Goal: Obtain resource: Obtain resource

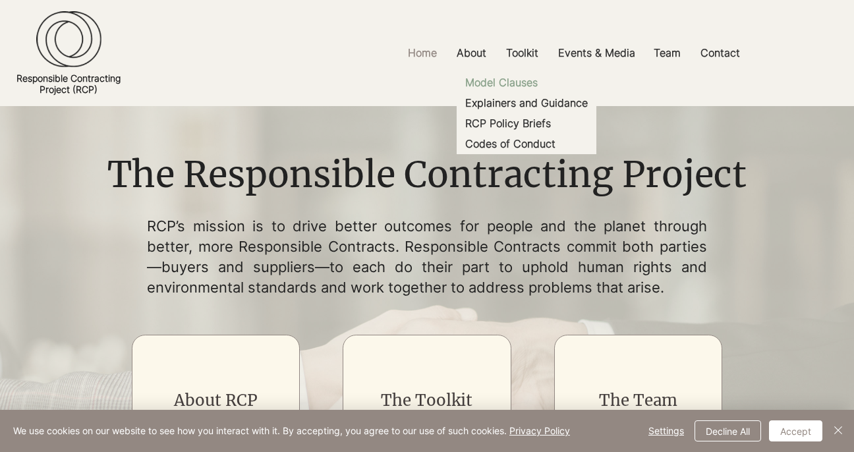
click at [504, 82] on p "Model Clauses" at bounding box center [501, 83] width 83 height 20
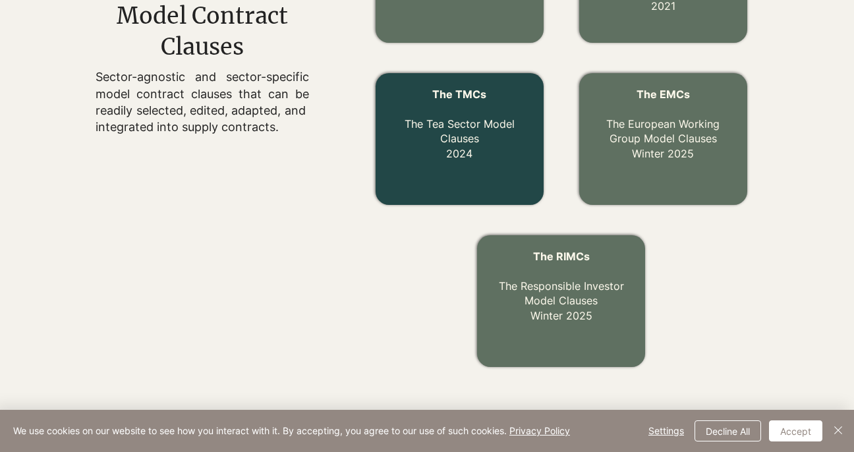
scroll to position [567, 0]
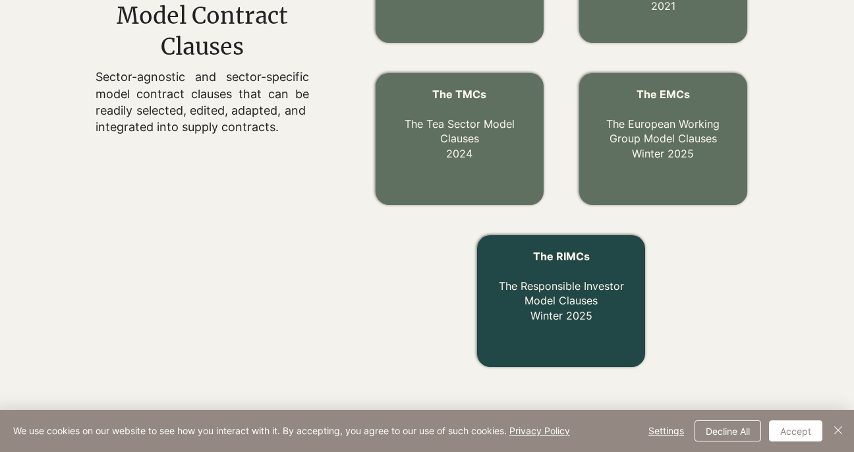
click at [539, 333] on div at bounding box center [561, 301] width 168 height 132
click at [550, 314] on link "The RIMCs The Responsible Investor Model Clauses Winter 2025" at bounding box center [561, 286] width 125 height 73
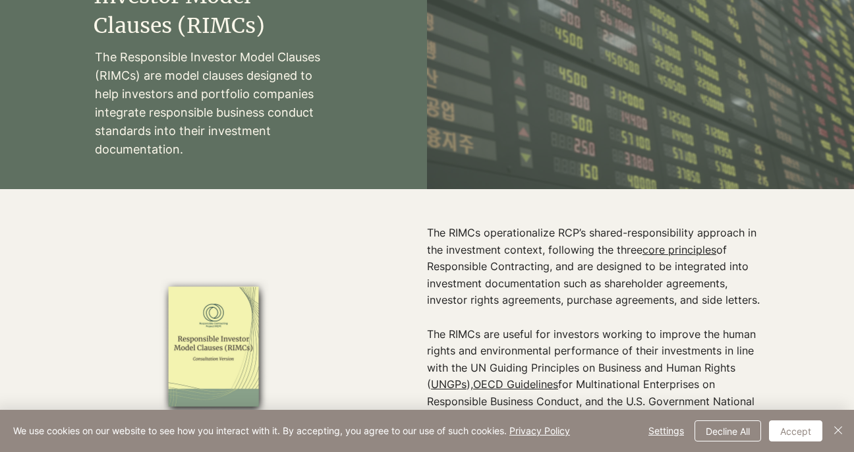
scroll to position [192, 0]
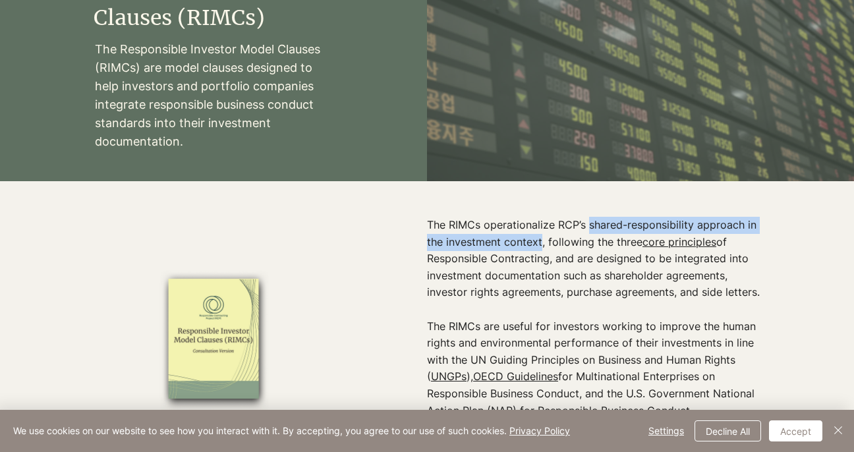
drag, startPoint x: 589, startPoint y: 227, endPoint x: 542, endPoint y: 247, distance: 51.1
click at [542, 247] on p "The RIMCs operationalize RCP’s shared-responsibility approach in the investment…" at bounding box center [597, 259] width 341 height 84
copy p "shared-responsibility approach in the investment context"
